Goal: Transaction & Acquisition: Book appointment/travel/reservation

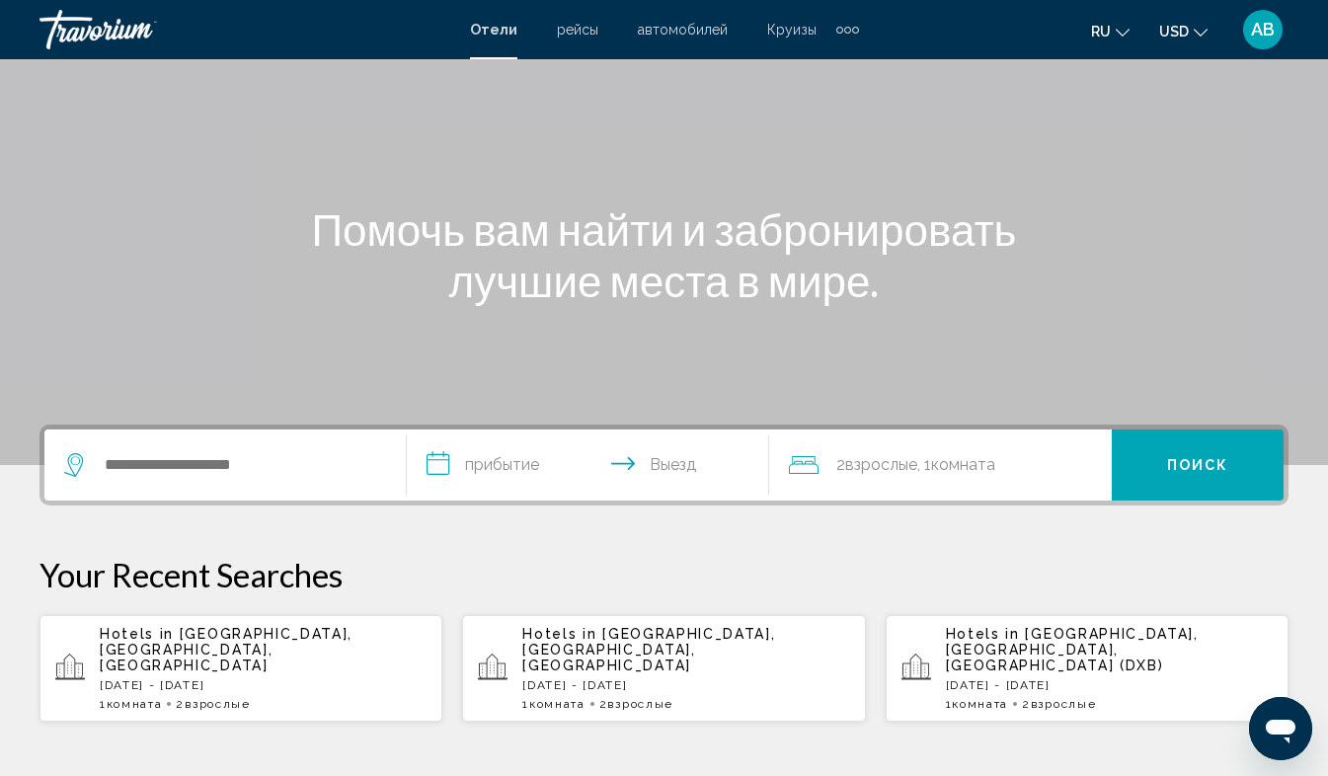
scroll to position [157, 0]
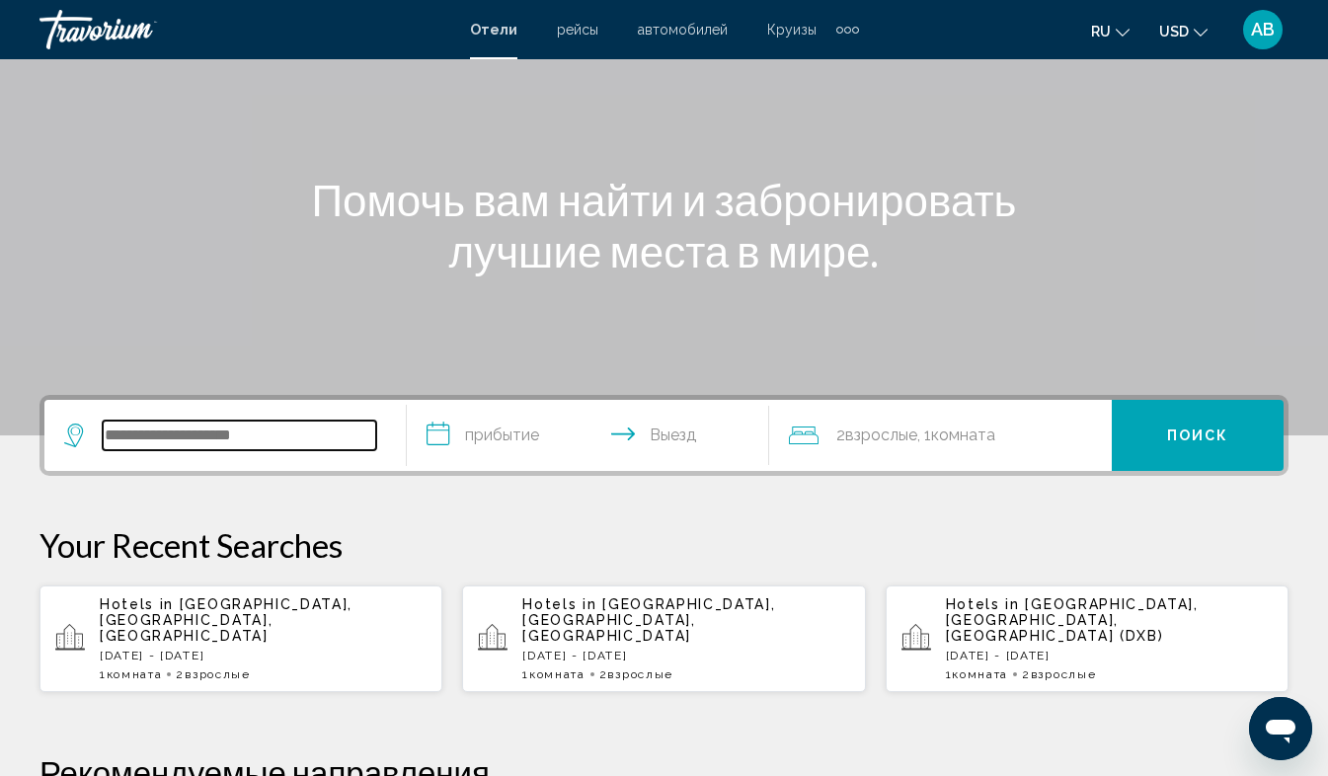
click at [132, 430] on input "Search widget" at bounding box center [239, 436] width 273 height 30
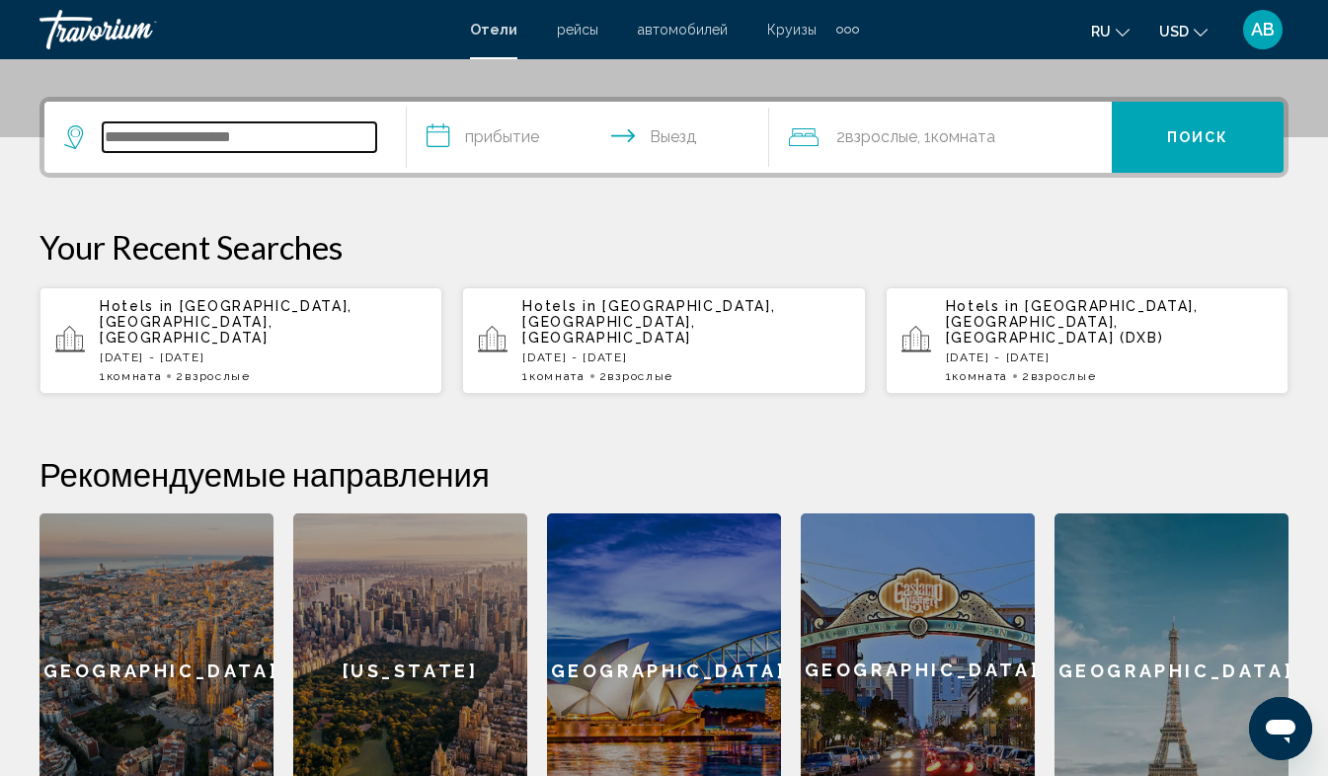
scroll to position [488, 0]
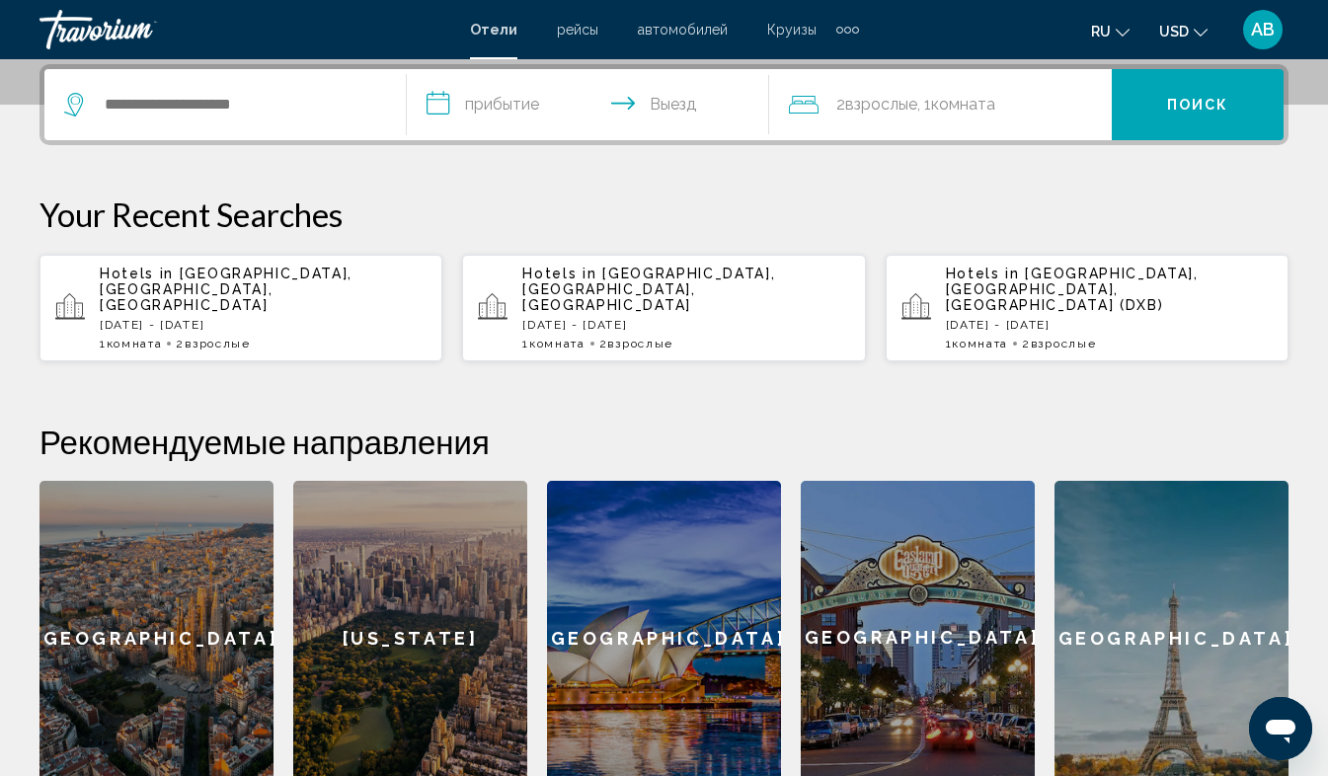
click at [173, 318] on p "[DATE] - [DATE]" at bounding box center [263, 325] width 327 height 14
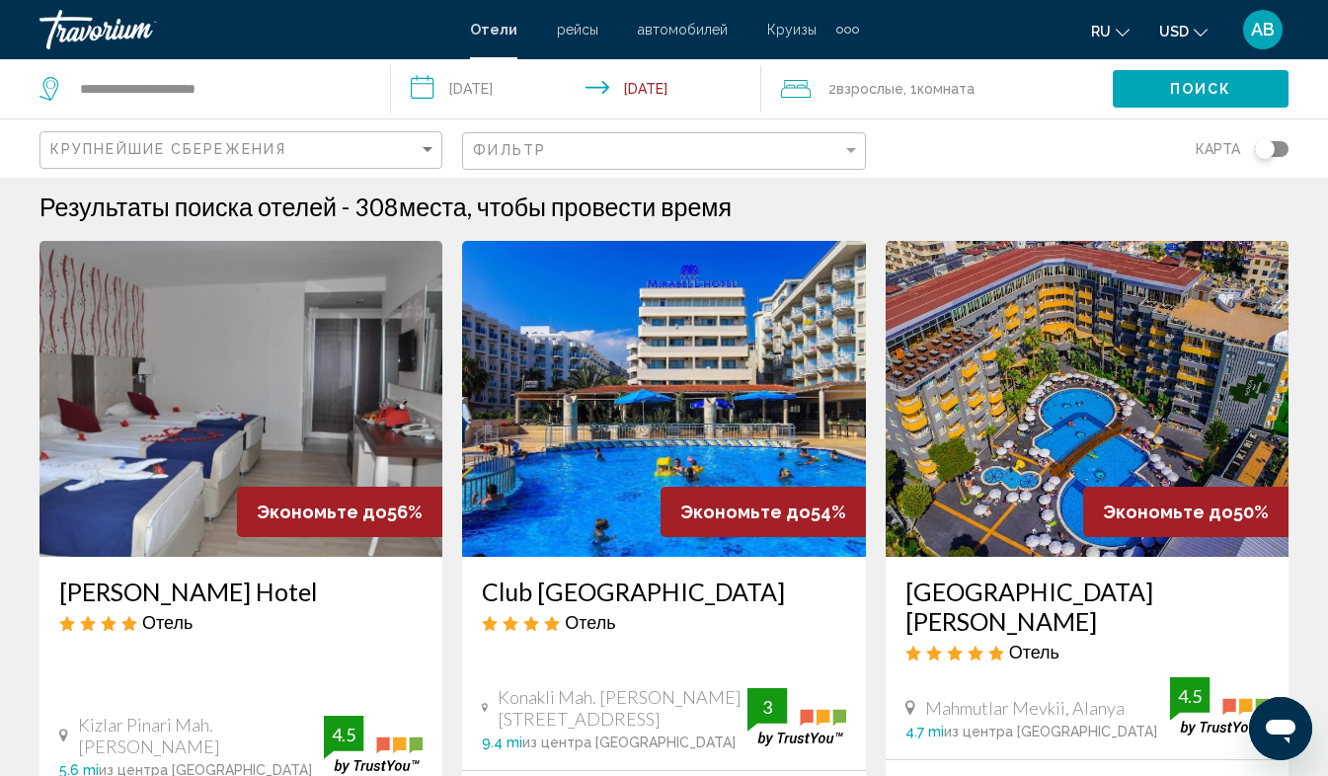
scroll to position [3, 0]
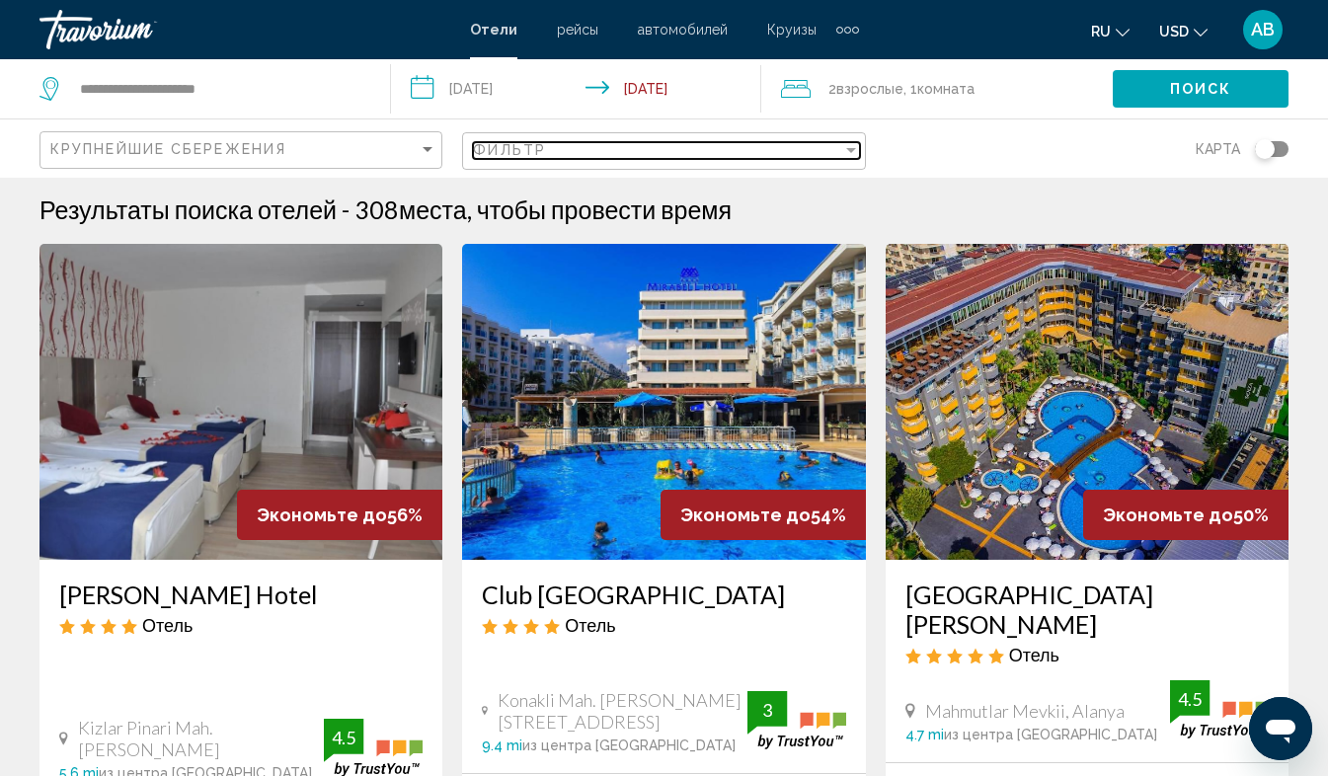
click at [849, 149] on div "Filter" at bounding box center [851, 150] width 10 height 5
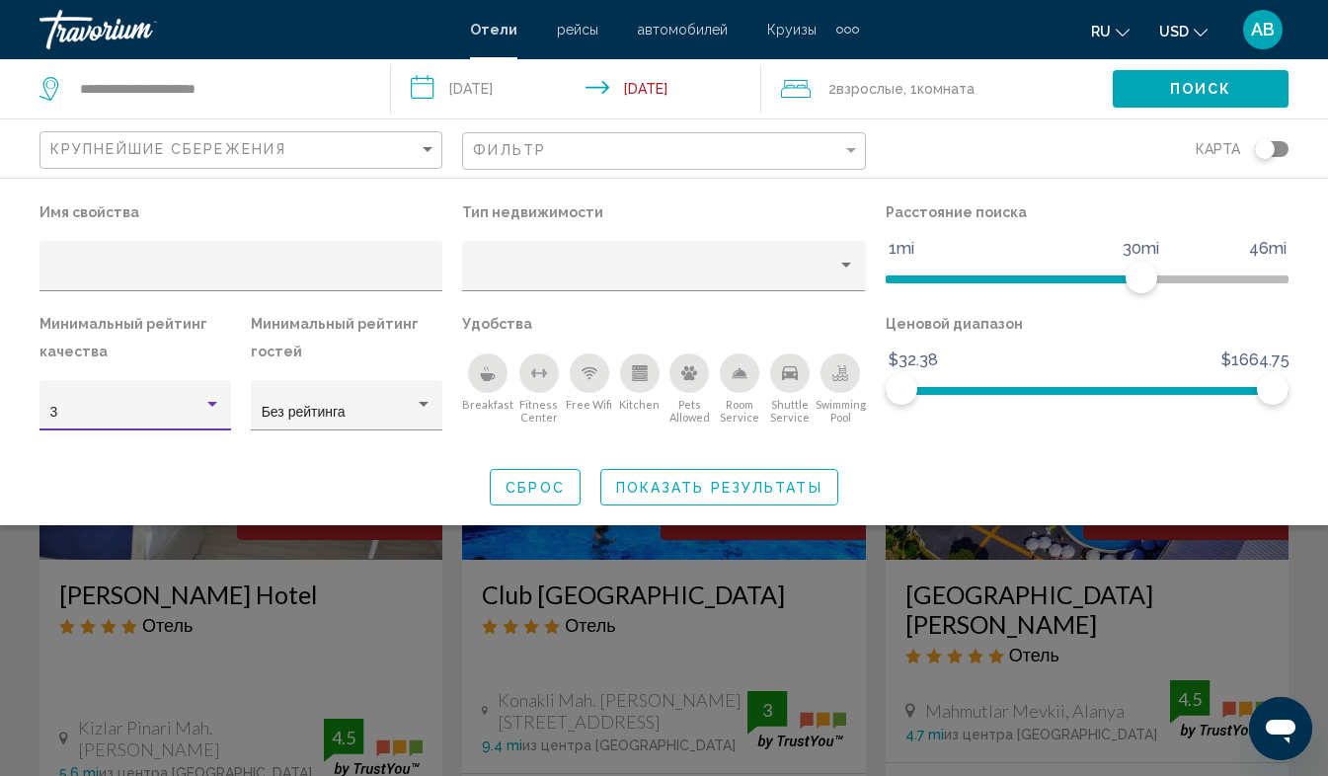
click at [209, 407] on div "Hotel Filters" at bounding box center [212, 404] width 10 height 5
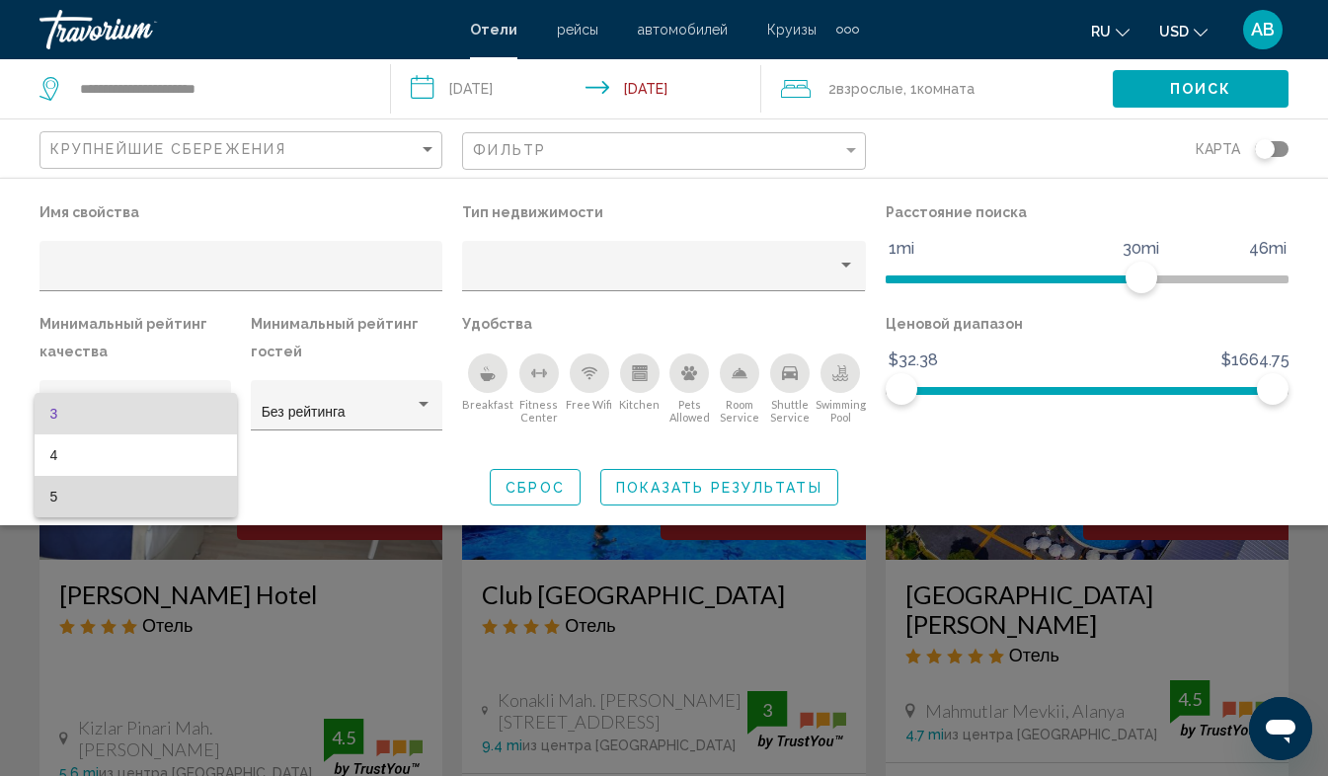
click at [89, 493] on span "5" at bounding box center [135, 496] width 171 height 41
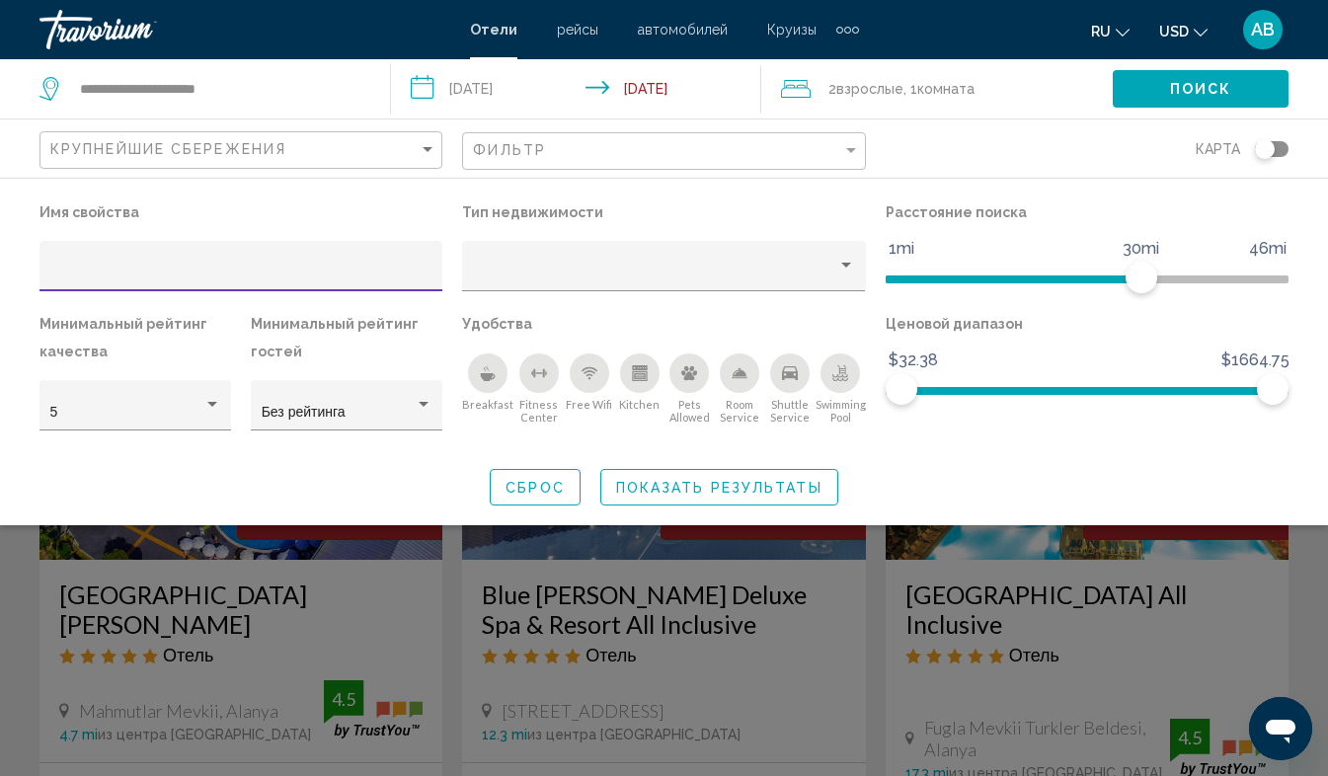
click at [75, 271] on input "Hotel Filters" at bounding box center [241, 274] width 382 height 16
type input "***"
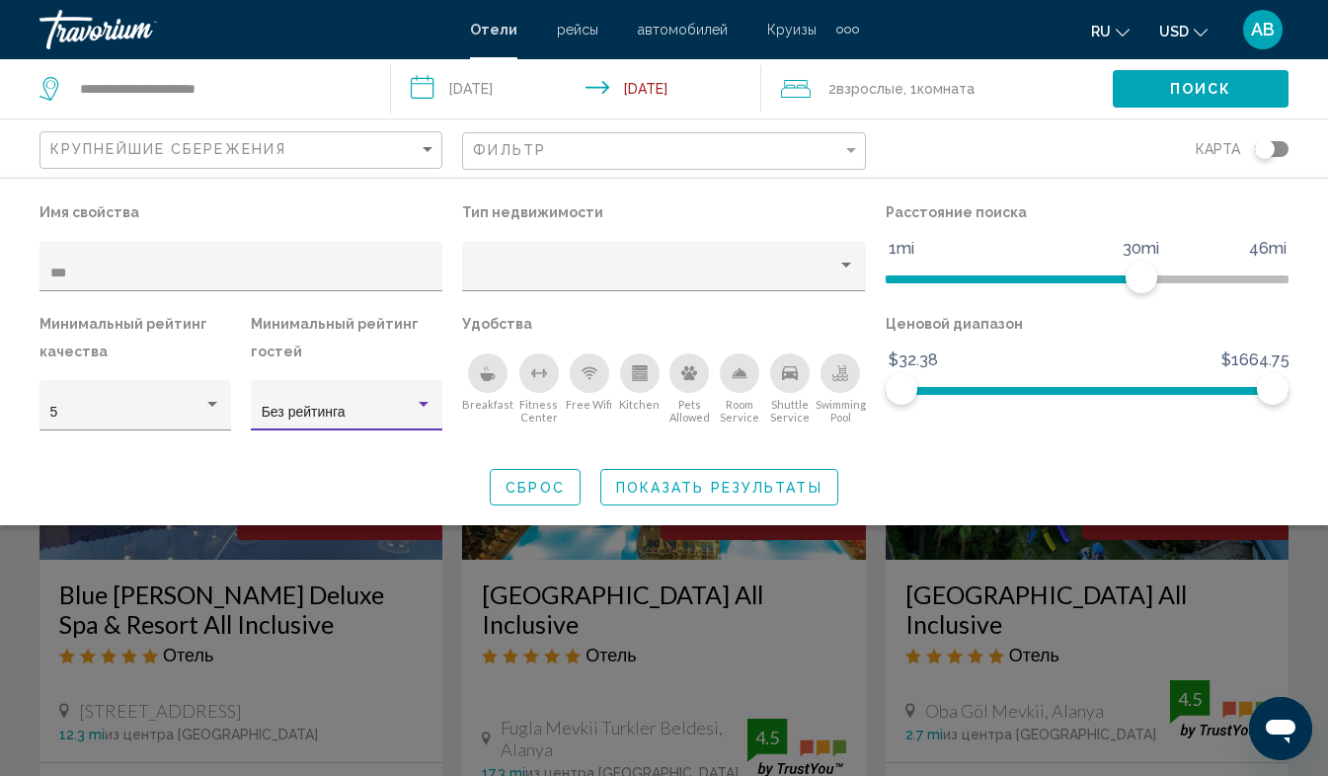
click at [419, 402] on div "Hotel Filters" at bounding box center [424, 405] width 18 height 16
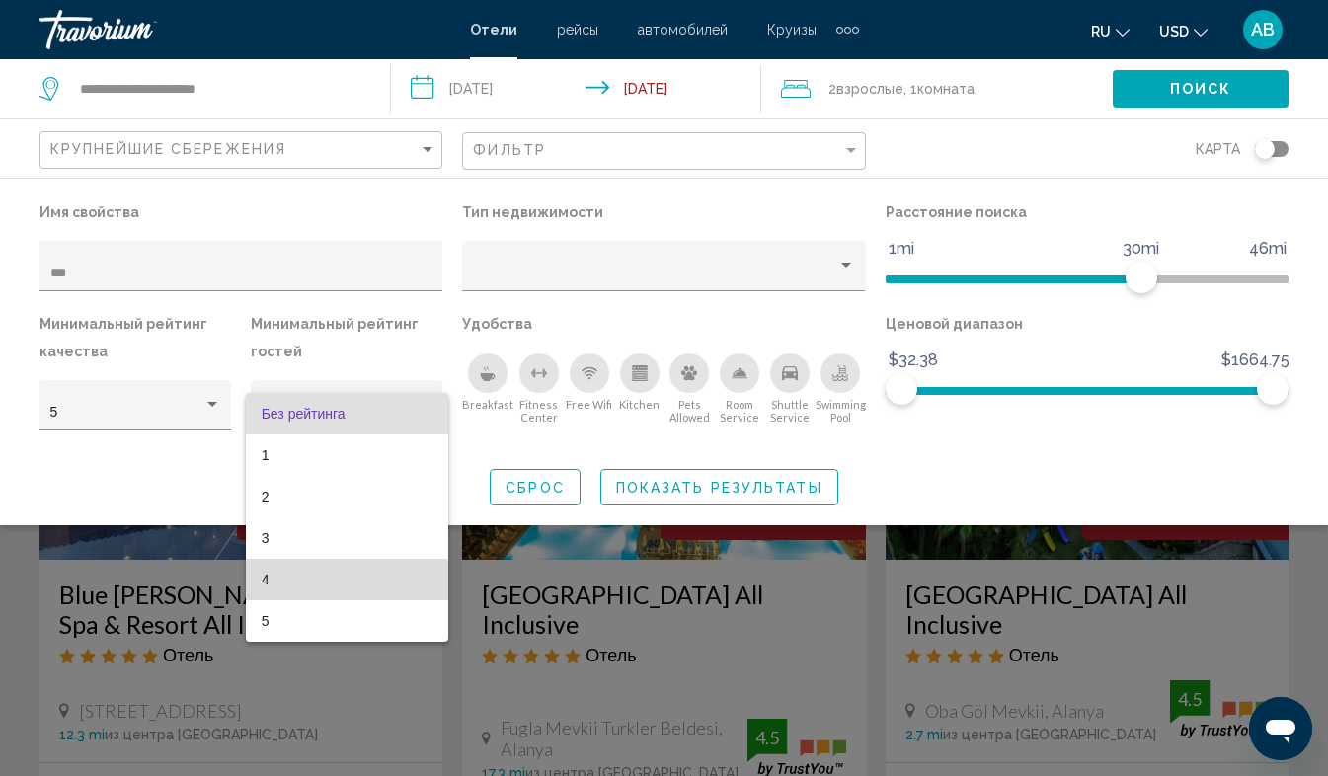
click at [286, 580] on span "4" at bounding box center [347, 579] width 171 height 41
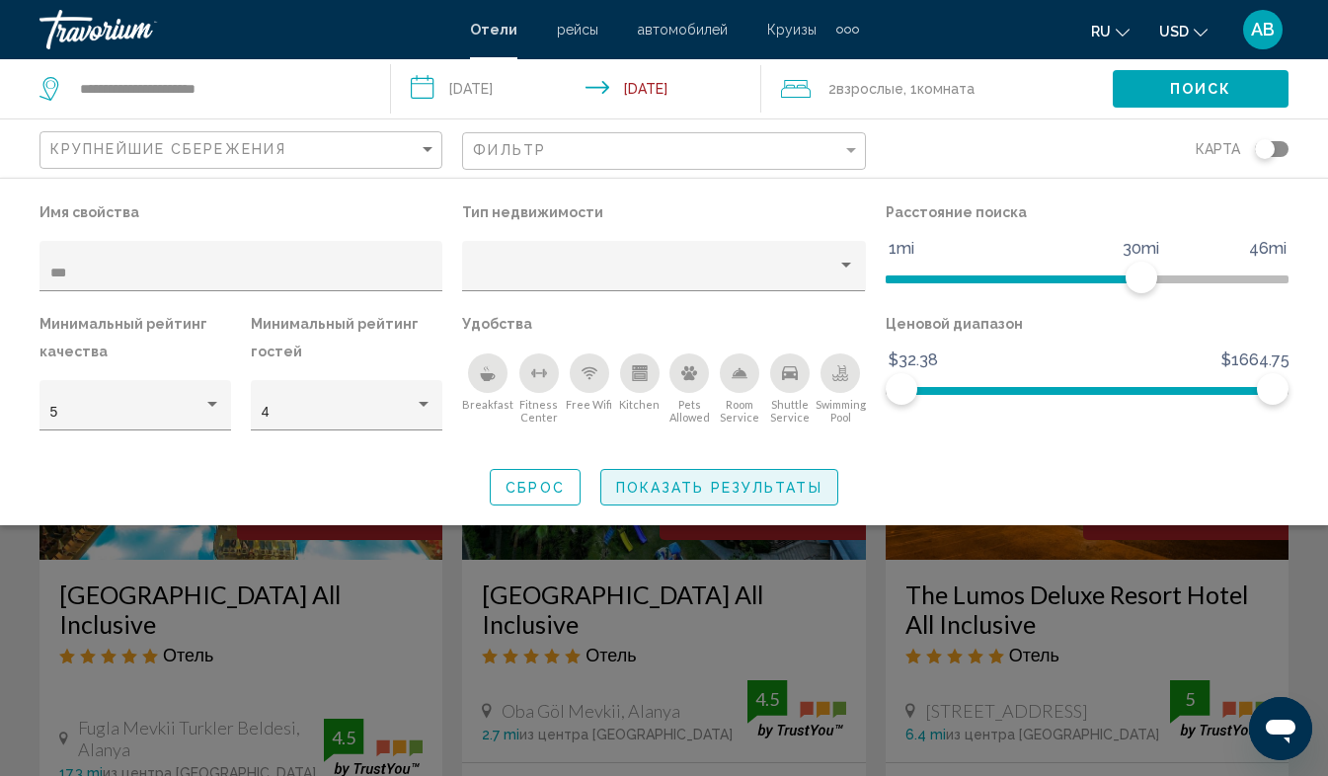
click at [728, 492] on span "Показать результаты" at bounding box center [719, 488] width 206 height 16
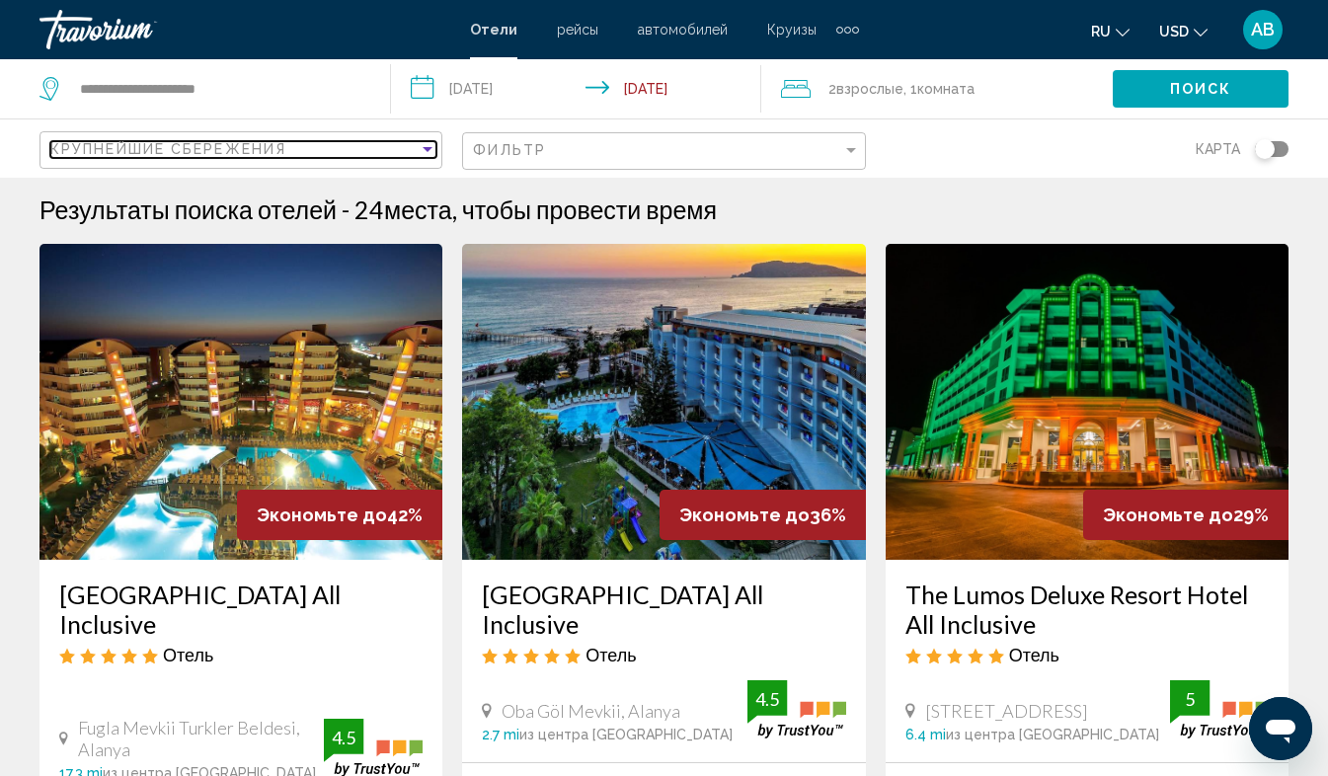
click at [428, 146] on div "Sort by" at bounding box center [428, 149] width 18 height 16
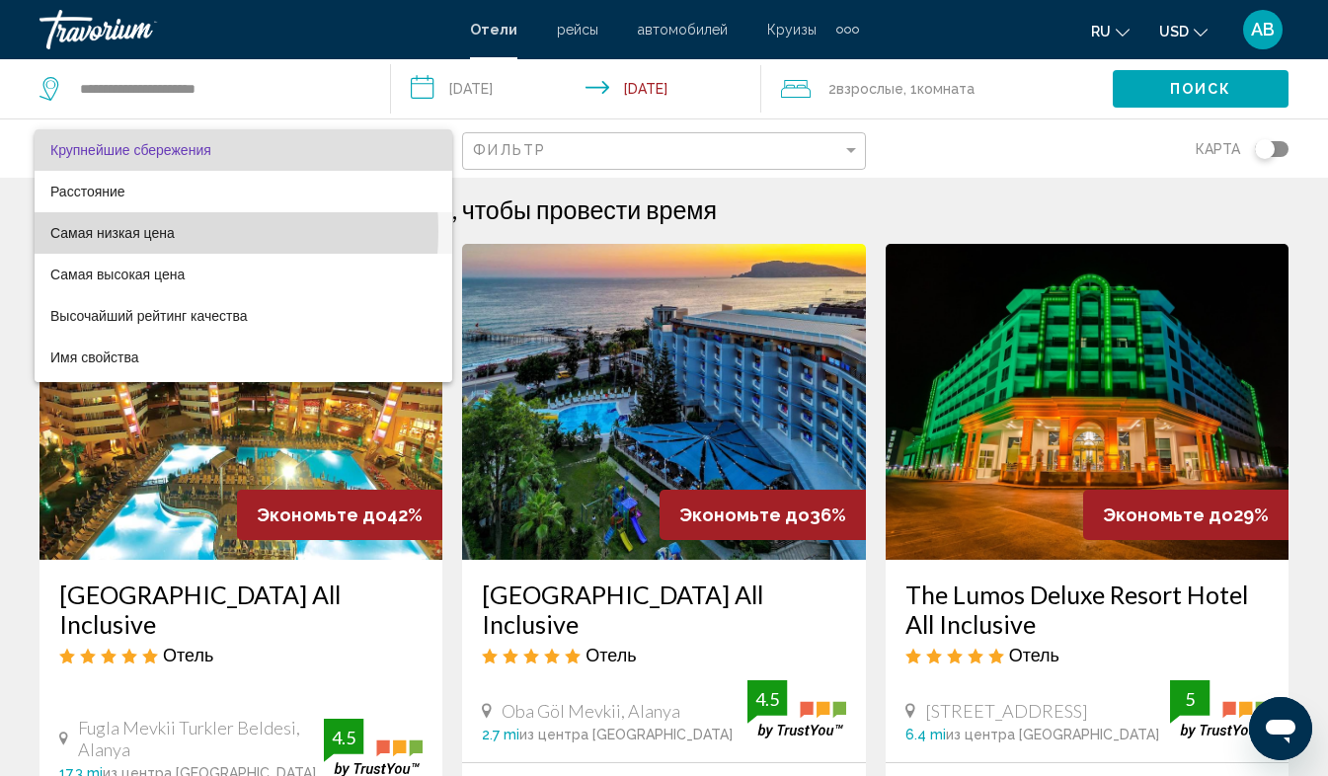
click at [142, 231] on span "Самая низкая цена" at bounding box center [112, 233] width 124 height 16
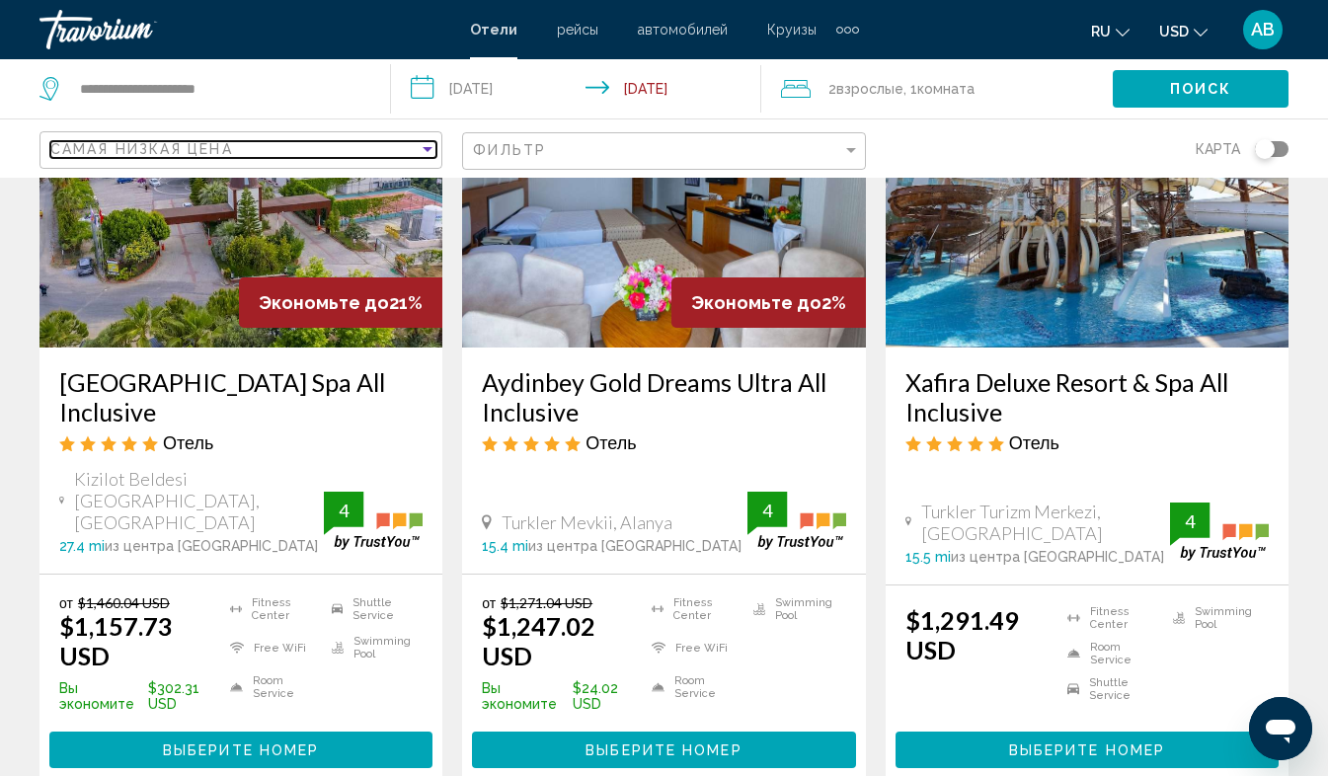
scroll to position [216, 0]
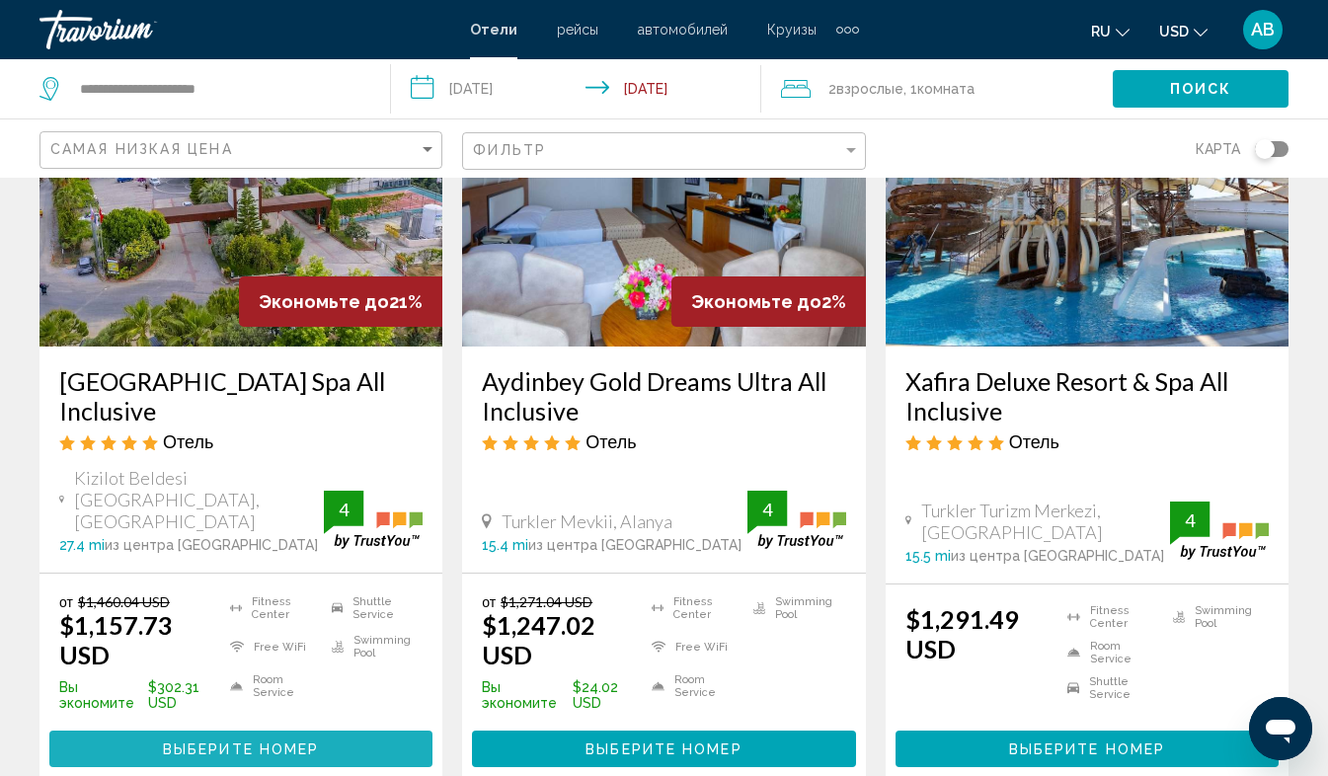
click at [237, 741] on span "Выберите номер" at bounding box center [241, 749] width 156 height 16
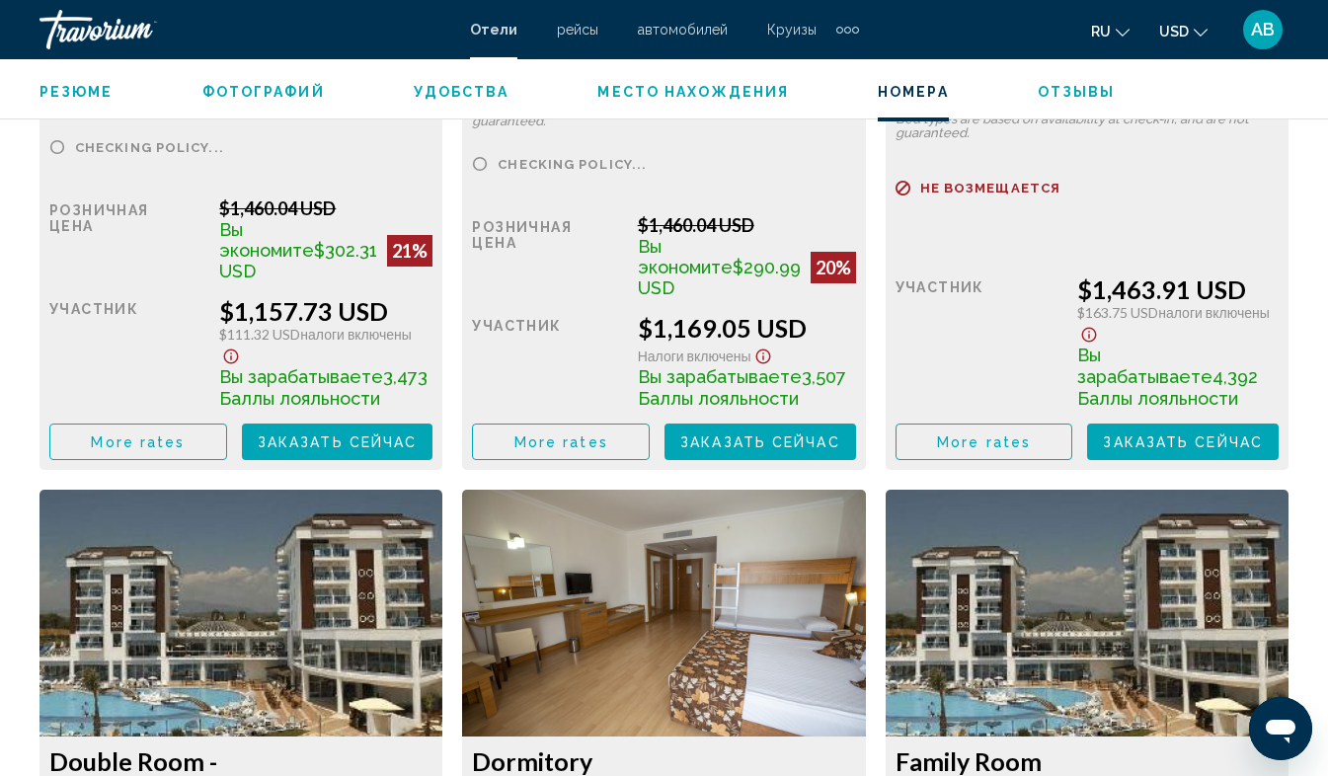
scroll to position [3343, 0]
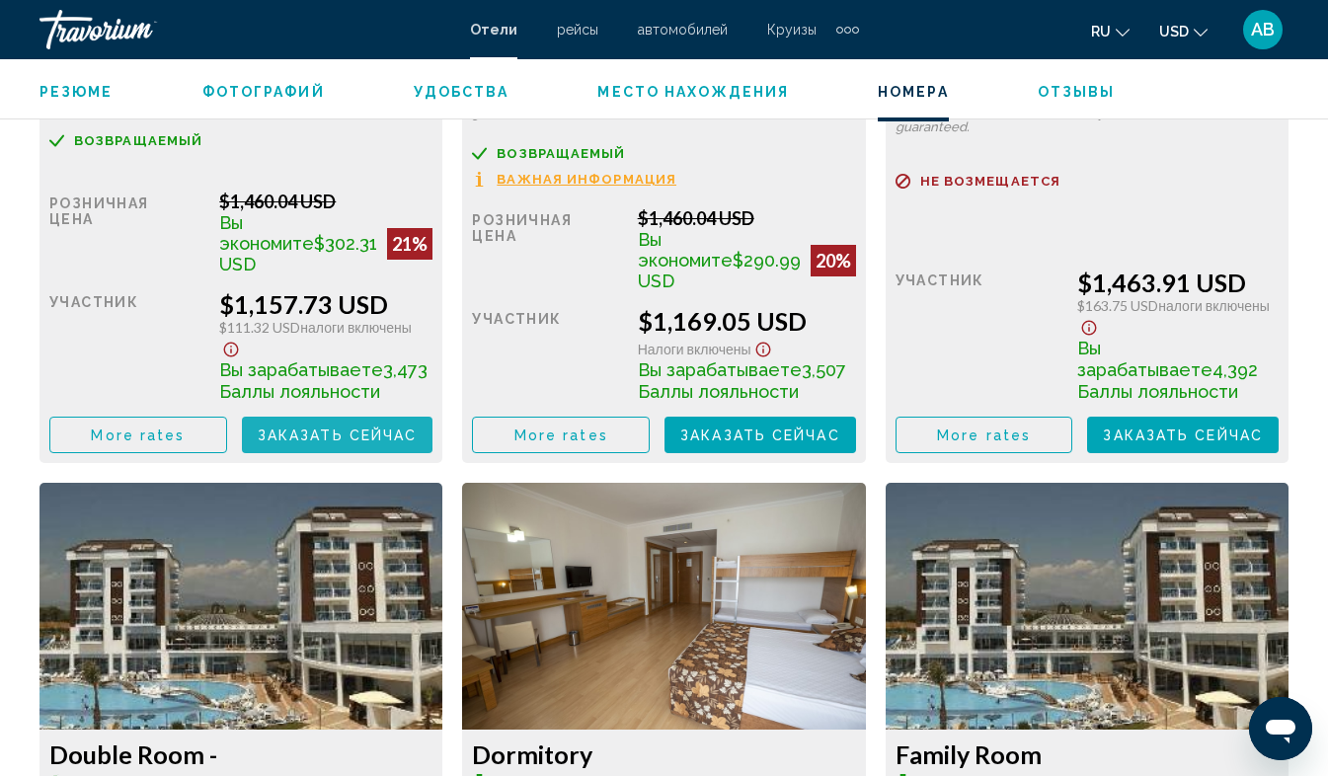
click at [313, 443] on span "Заказать сейчас" at bounding box center [338, 435] width 160 height 16
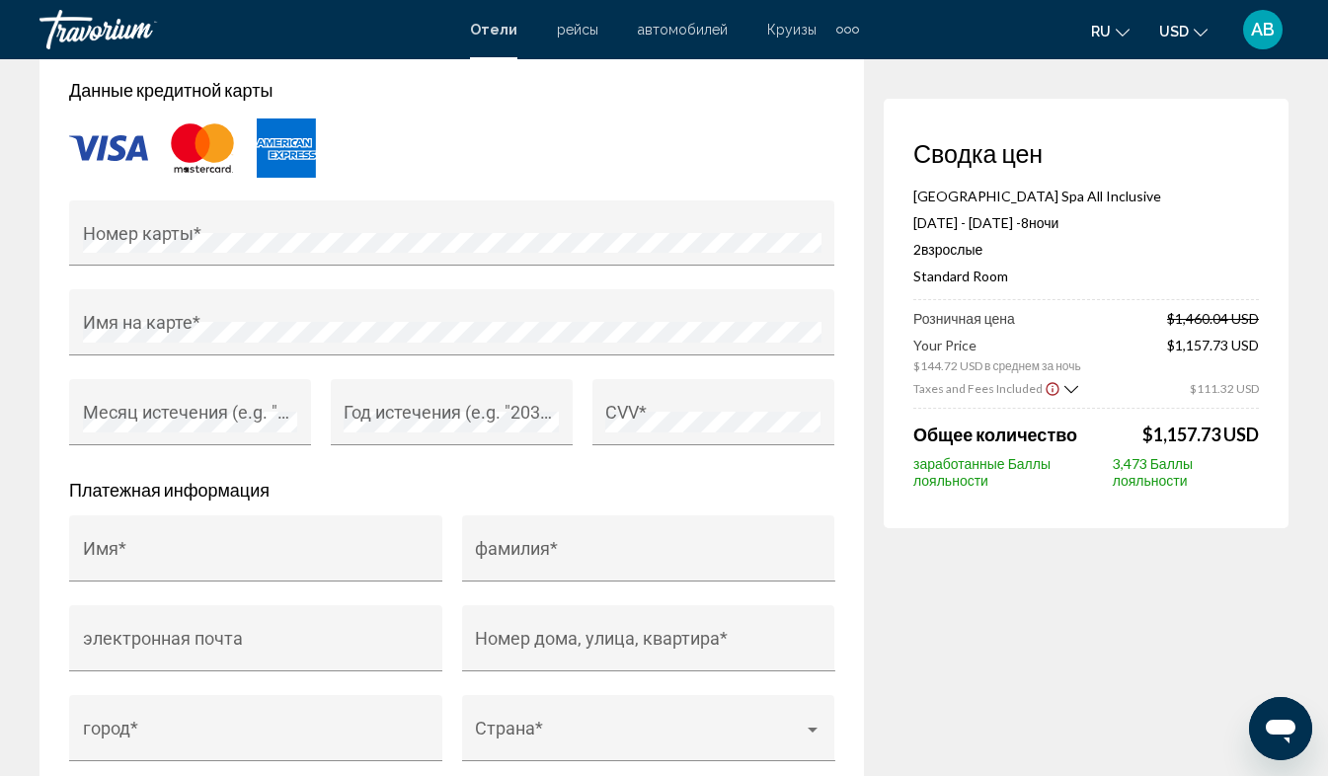
scroll to position [1710, 0]
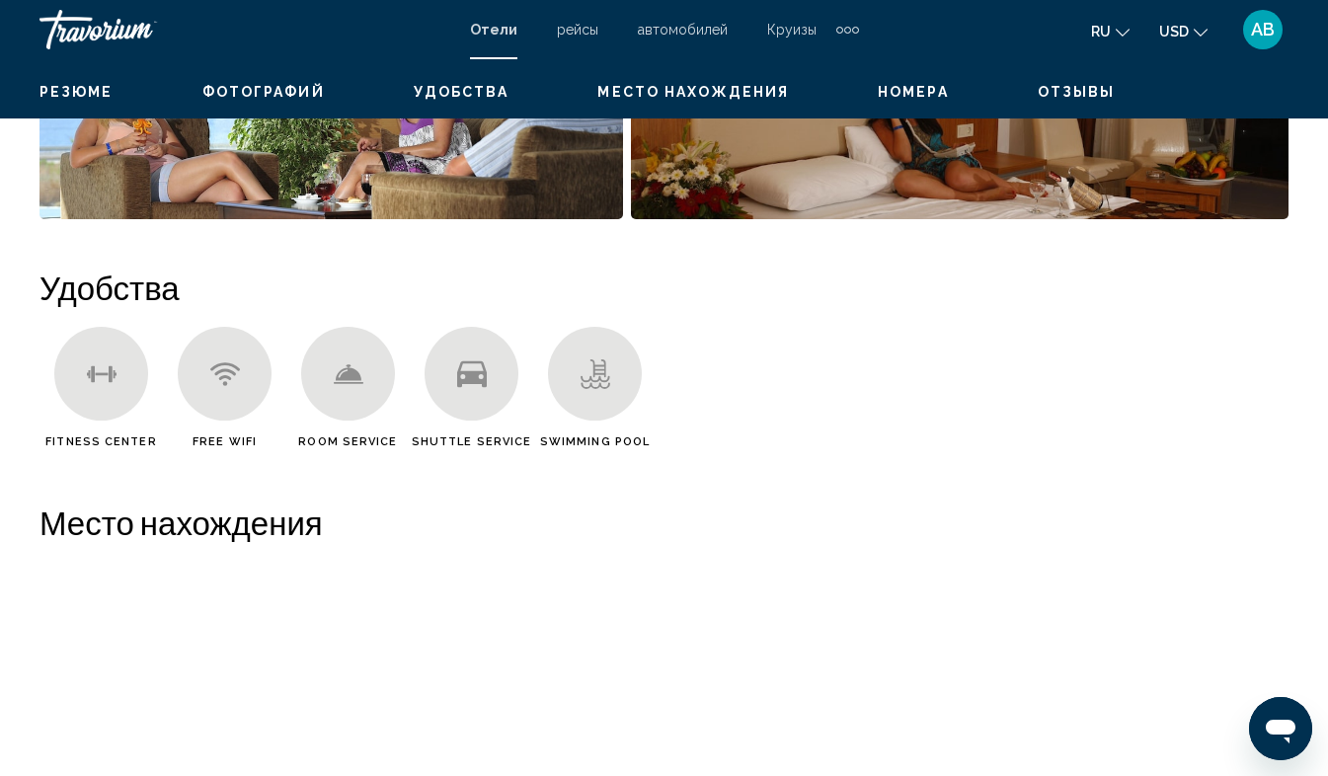
scroll to position [140, 0]
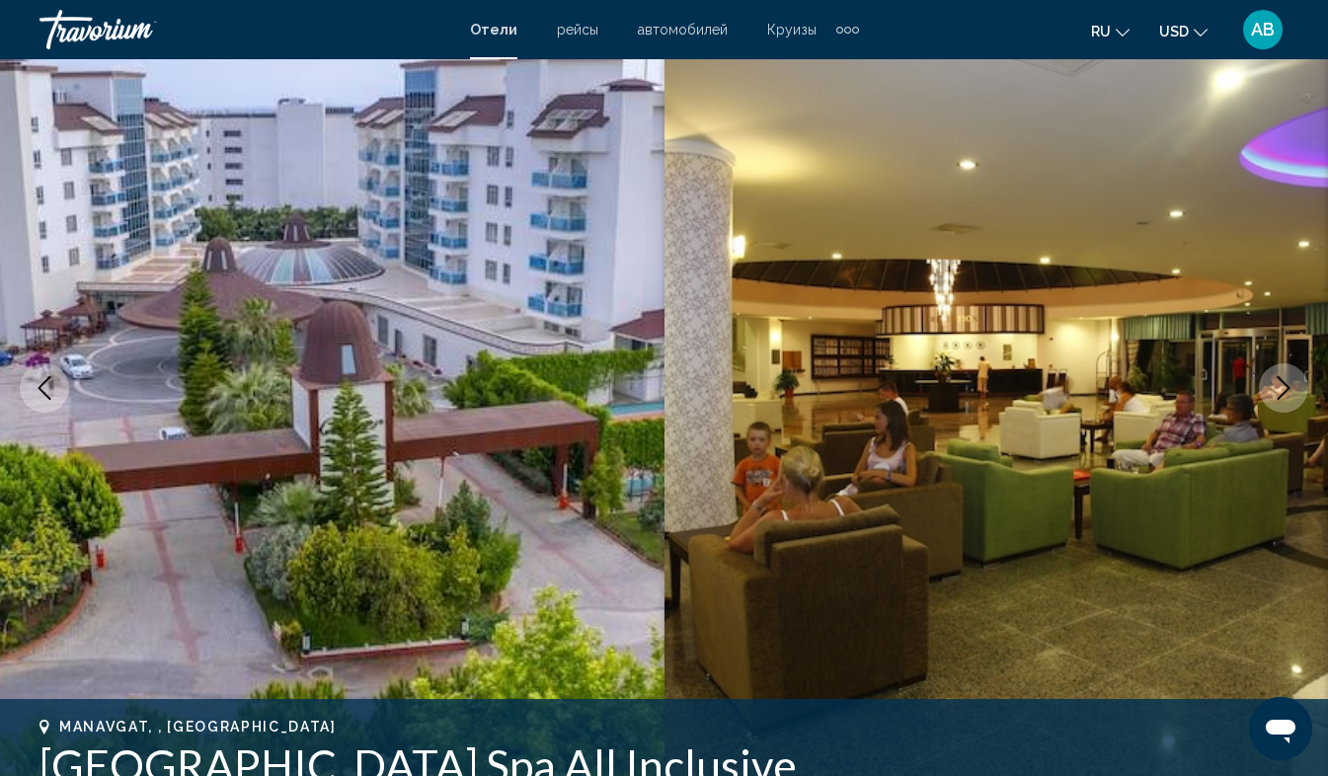
click at [845, 29] on div "Extra navigation items" at bounding box center [847, 30] width 7 height 7
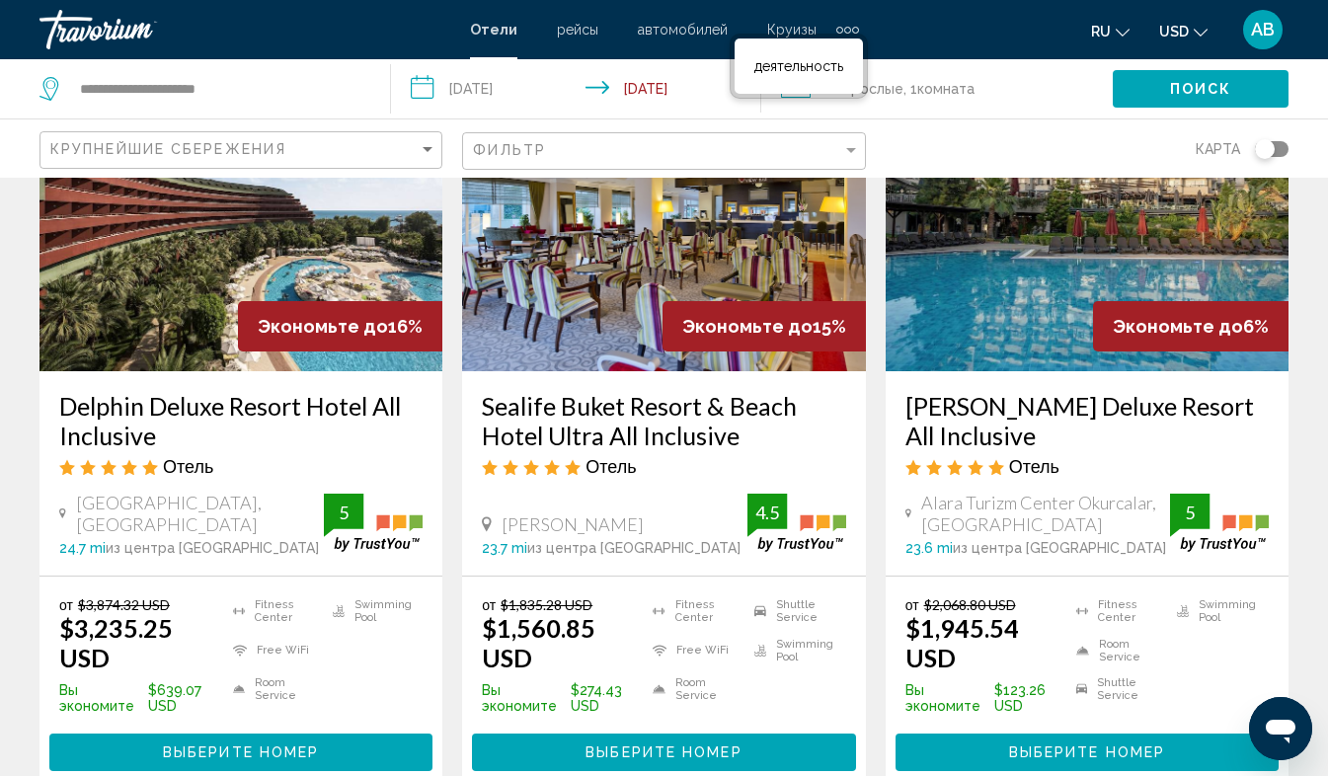
scroll to position [1761, 0]
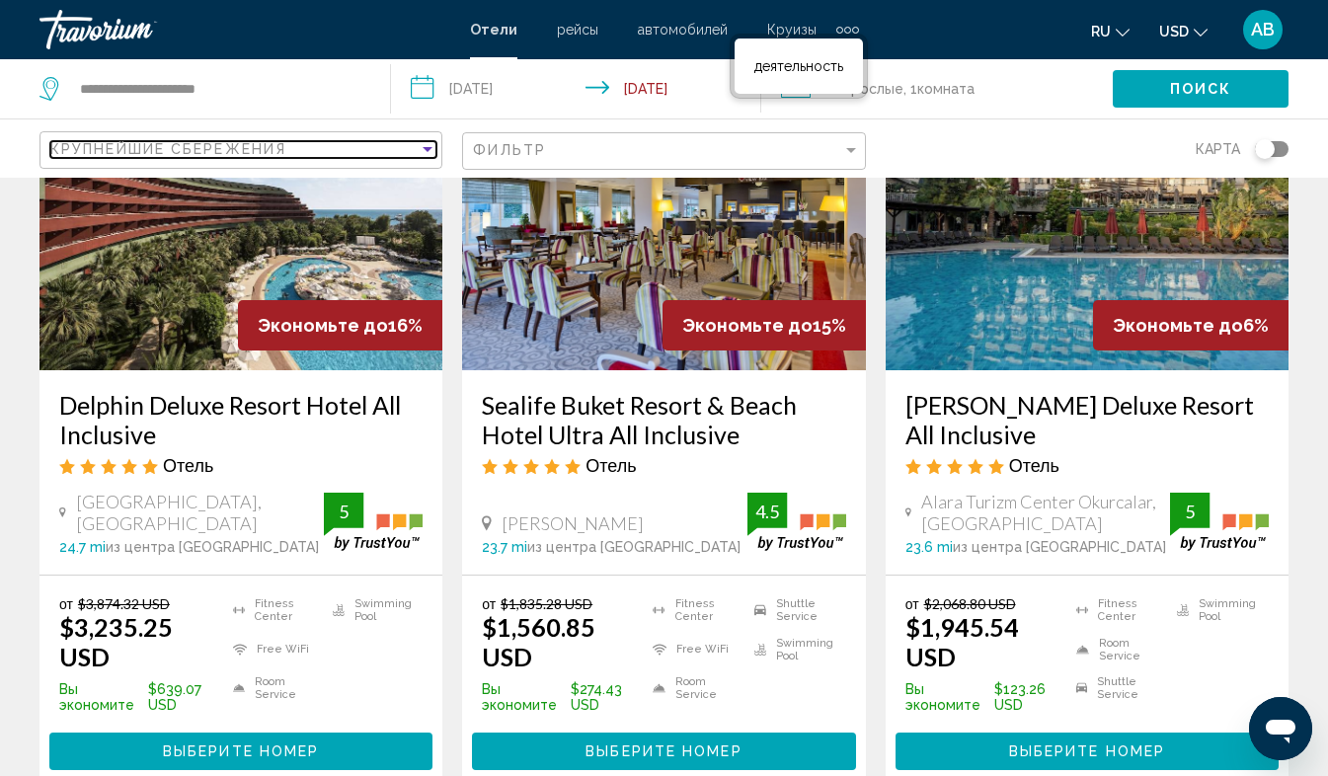
click at [427, 148] on div "Sort by" at bounding box center [427, 149] width 10 height 5
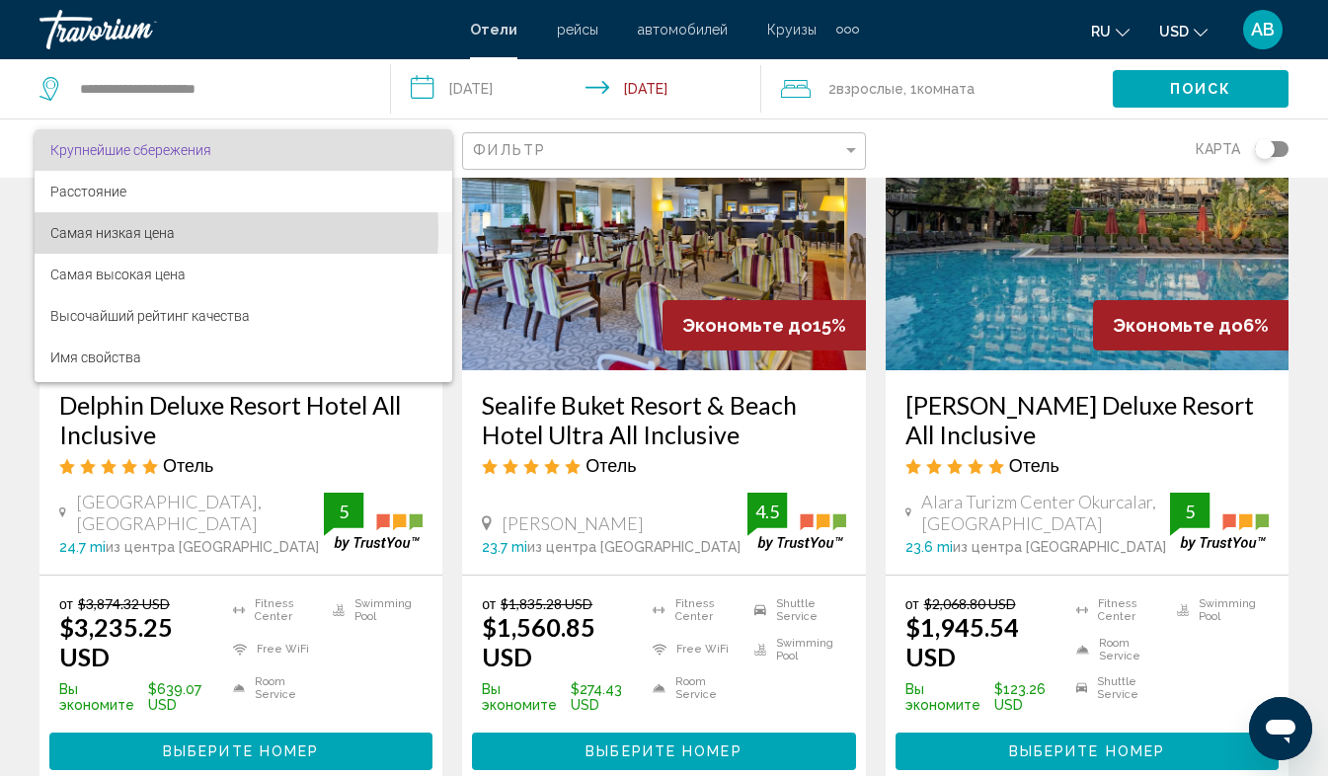
click at [136, 231] on span "Самая низкая цена" at bounding box center [112, 233] width 124 height 16
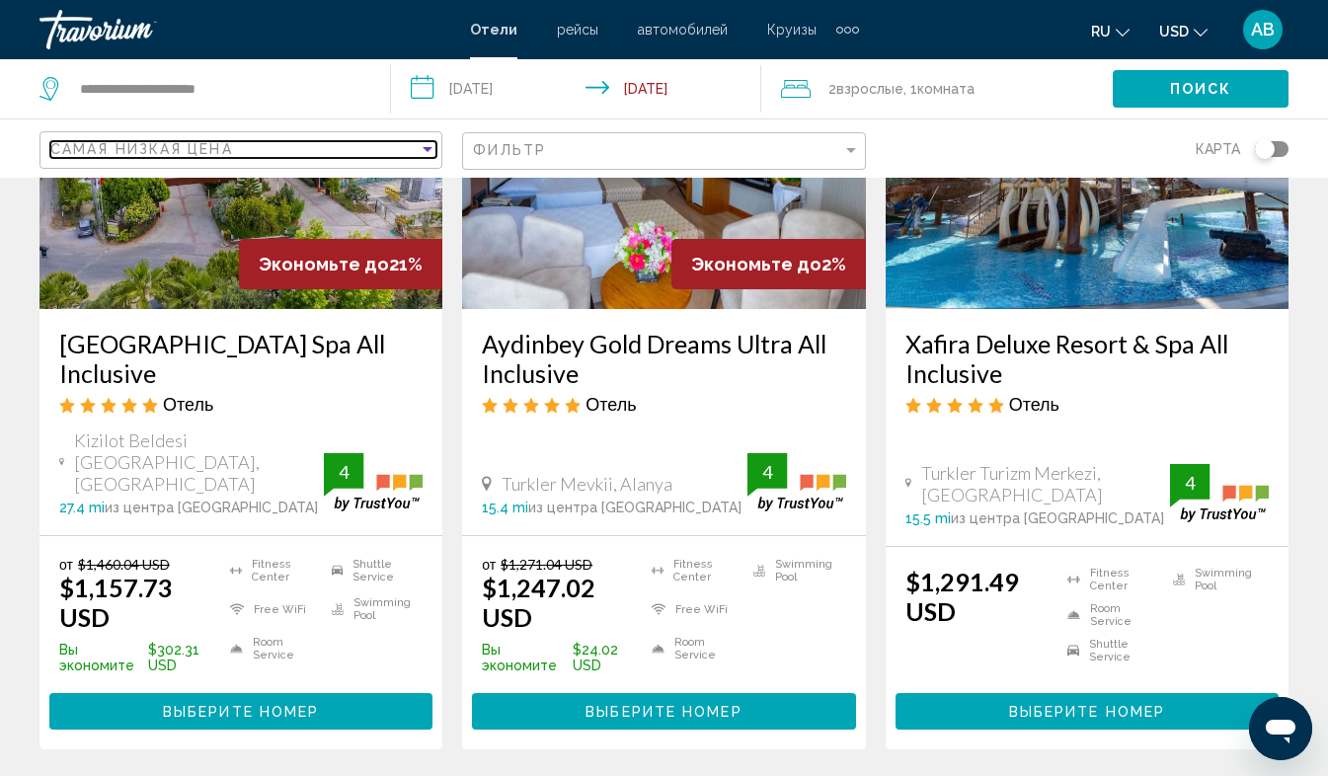
scroll to position [257, 0]
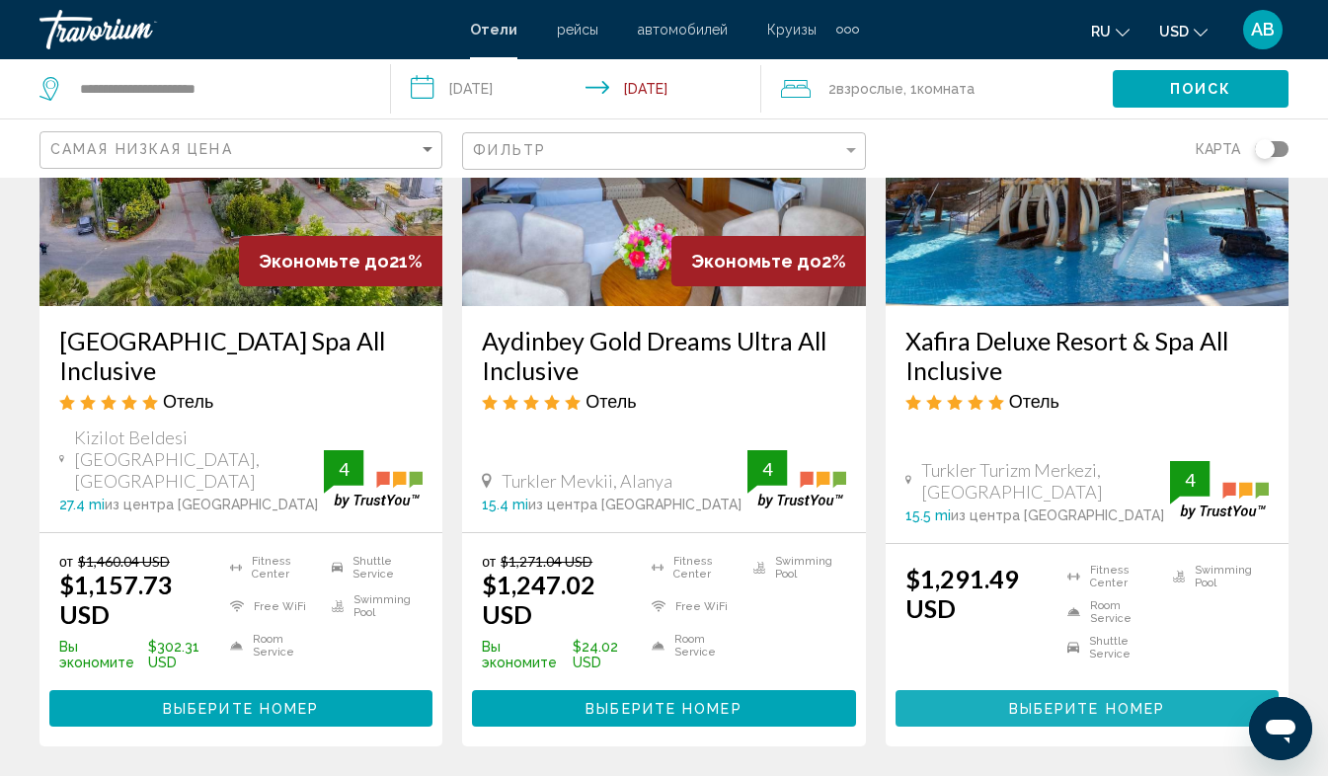
click at [1112, 690] on button "Выберите номер" at bounding box center [1086, 708] width 383 height 37
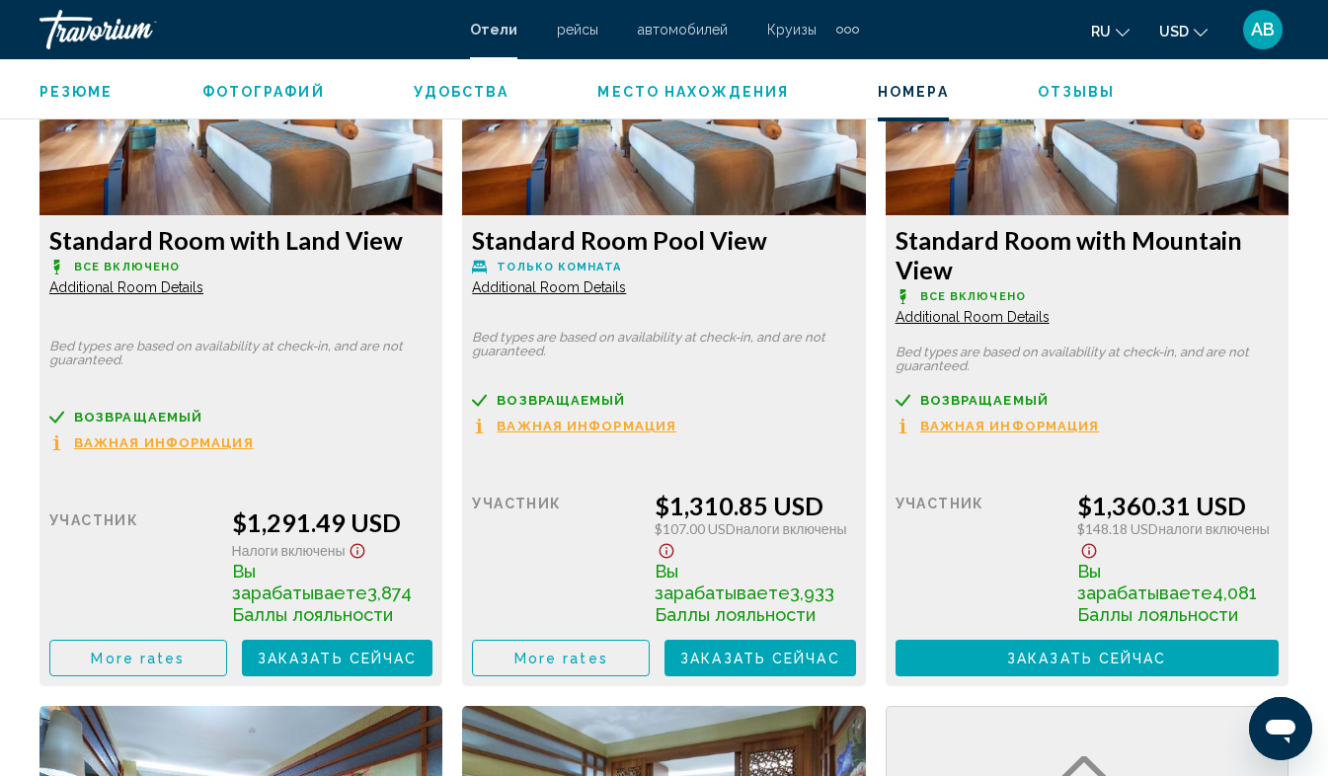
scroll to position [3174, 0]
